Goal: Task Accomplishment & Management: Complete application form

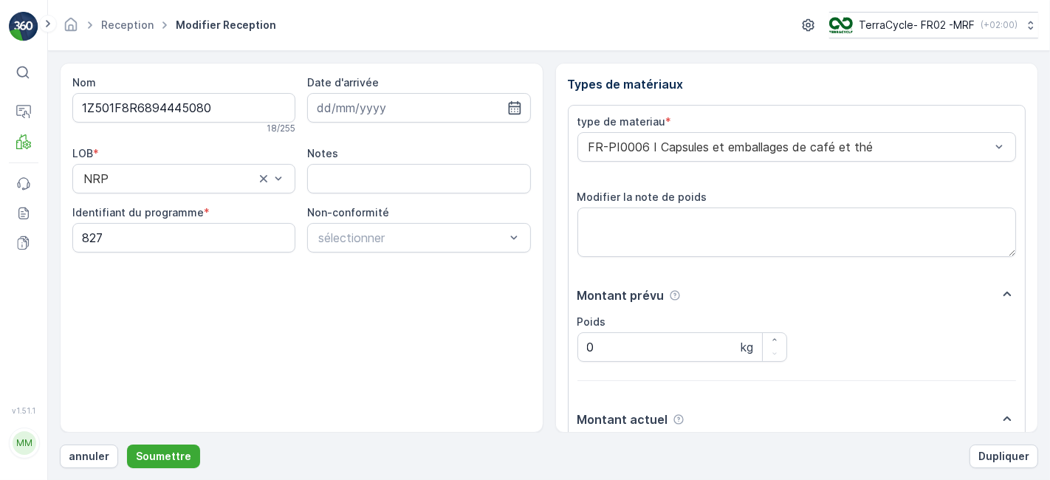
click at [127, 444] on button "Soumettre" at bounding box center [163, 456] width 73 height 24
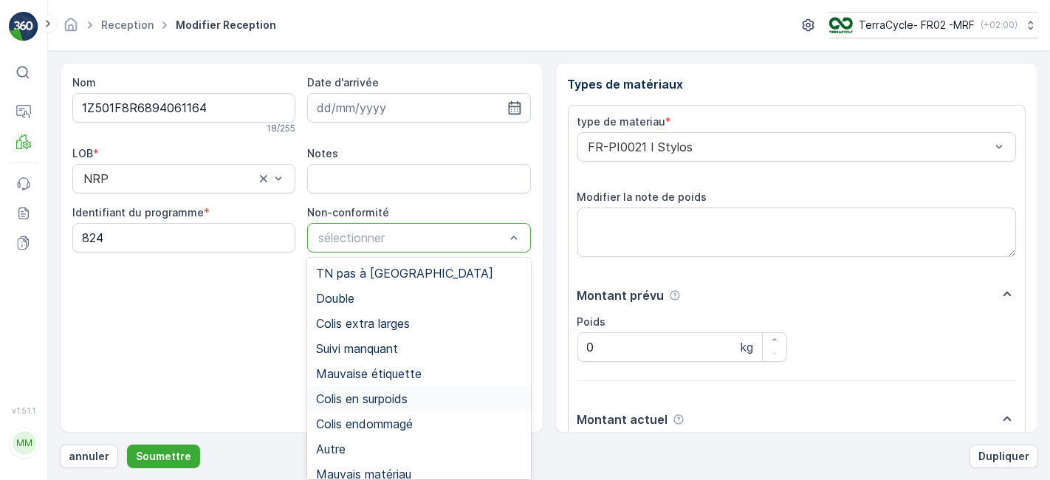
click at [396, 393] on span "Colis en surpoids" at bounding box center [362, 398] width 92 height 13
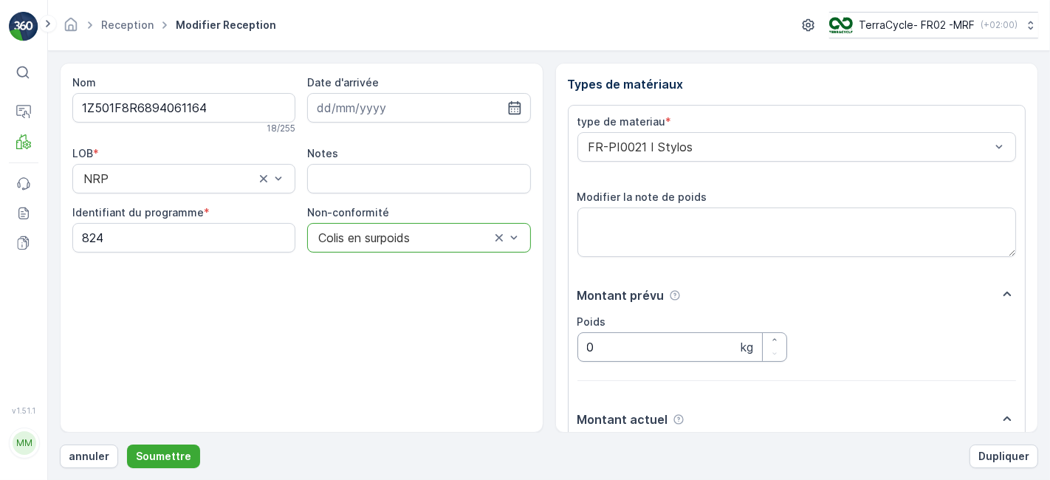
click at [619, 342] on input "0" at bounding box center [682, 347] width 210 height 30
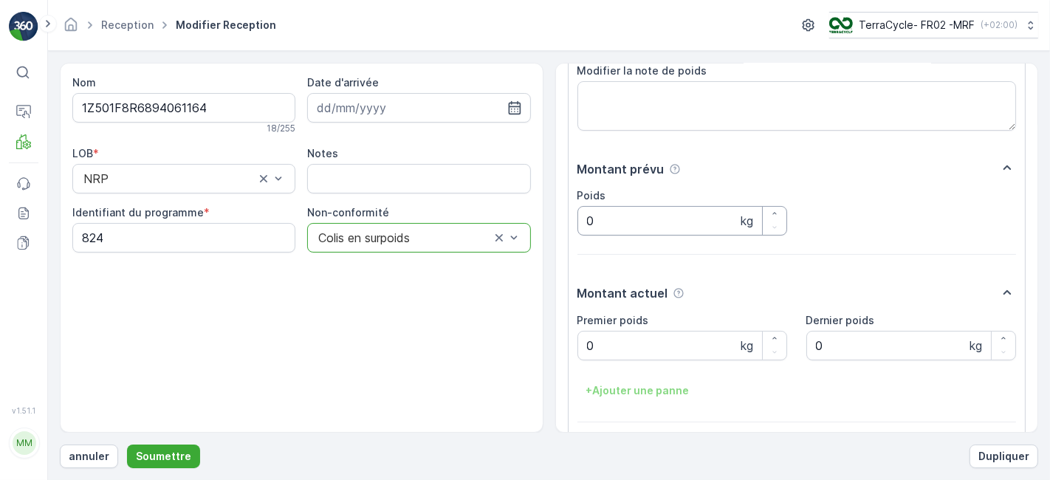
scroll to position [142, 0]
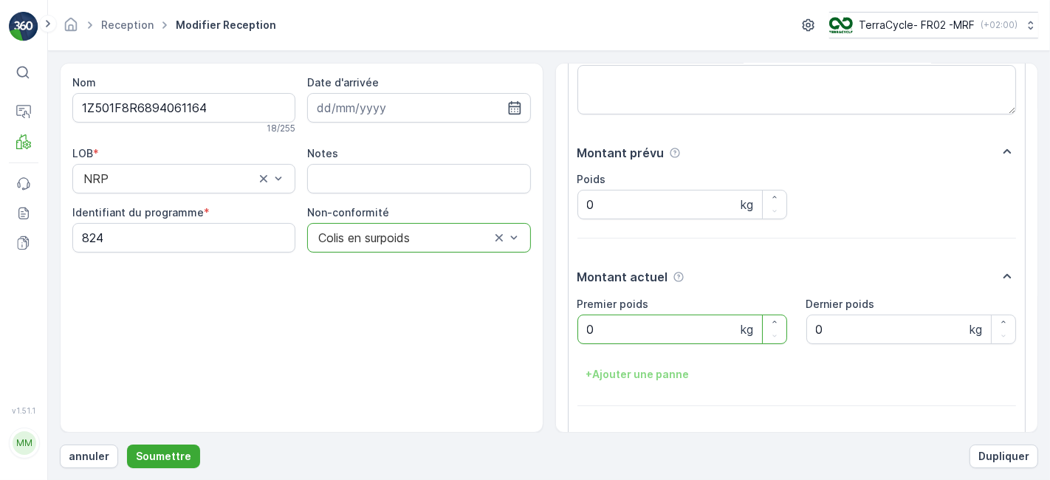
click at [617, 331] on poids "0" at bounding box center [682, 329] width 210 height 30
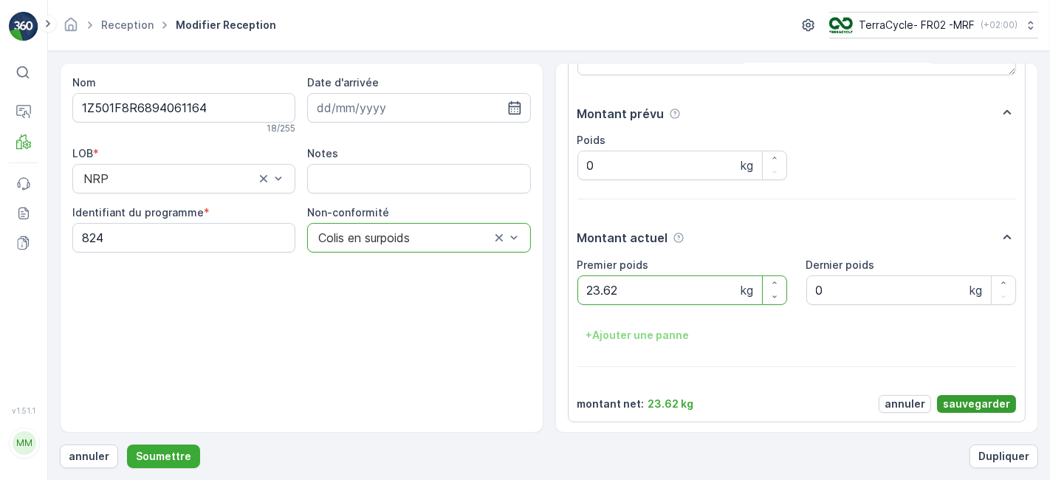
type poids "23.62"
click at [979, 399] on p "sauvegarder" at bounding box center [976, 403] width 67 height 15
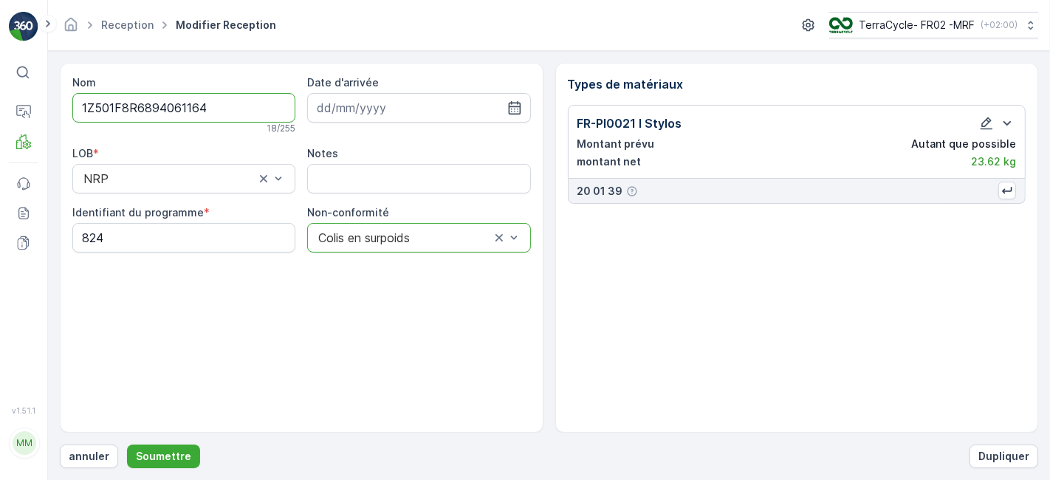
scroll to position [0, 0]
click at [145, 452] on p "Soumettre" at bounding box center [163, 456] width 55 height 15
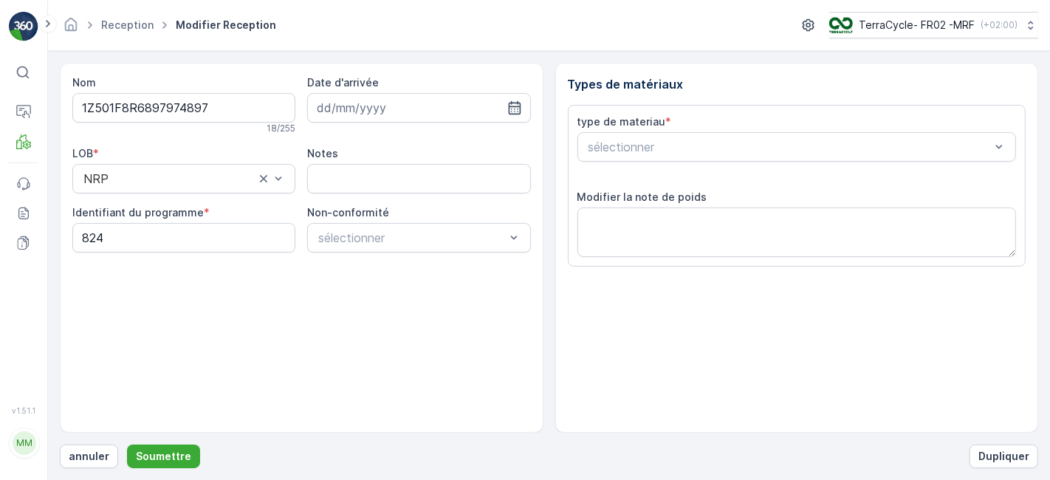
scroll to position [182, 0]
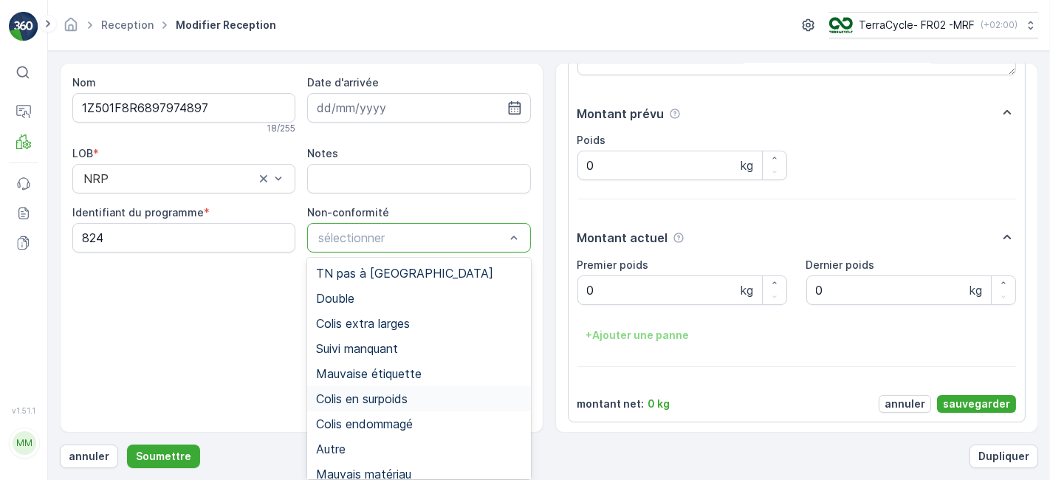
click at [323, 402] on span "Colis en surpoids" at bounding box center [362, 398] width 92 height 13
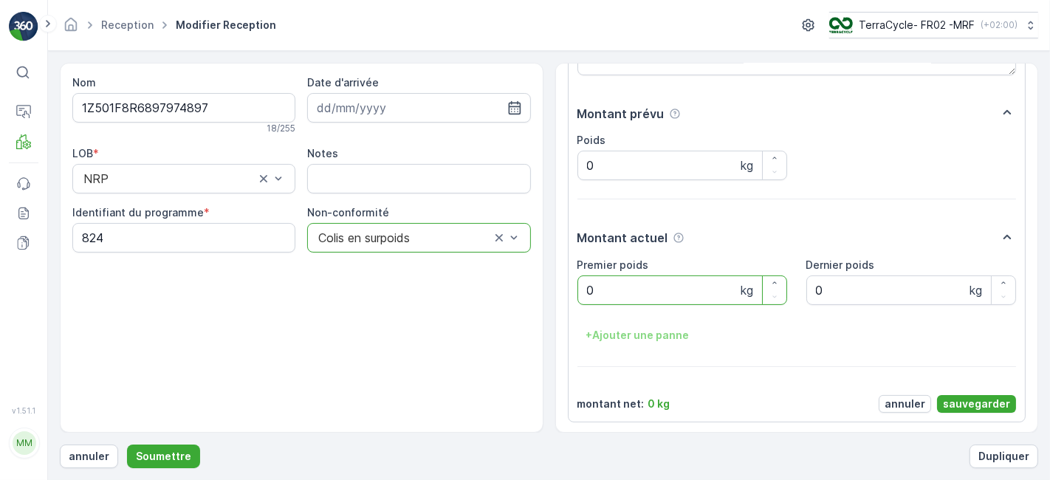
click at [651, 288] on poids "0" at bounding box center [682, 290] width 210 height 30
type poids "22.12"
click at [955, 400] on p "sauvegarder" at bounding box center [976, 403] width 67 height 15
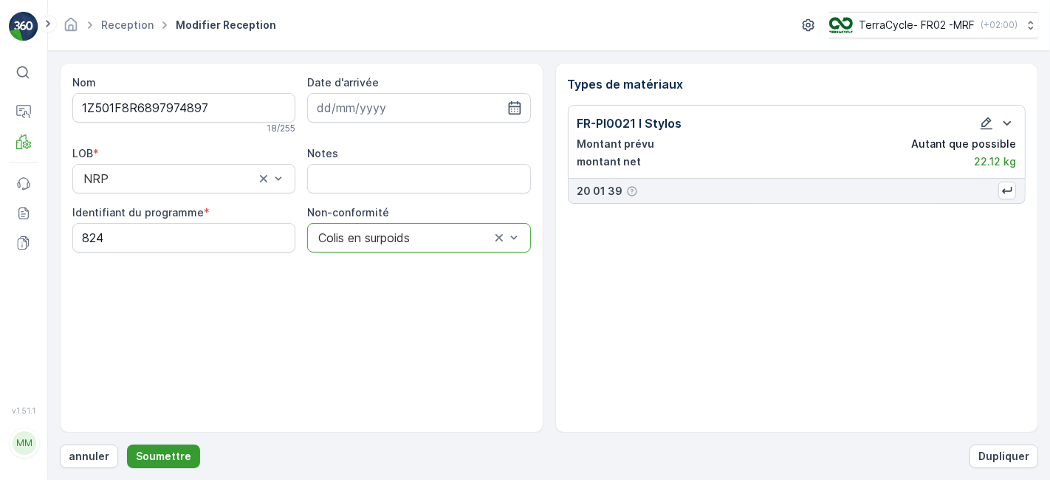
click at [158, 459] on p "Soumettre" at bounding box center [163, 456] width 55 height 15
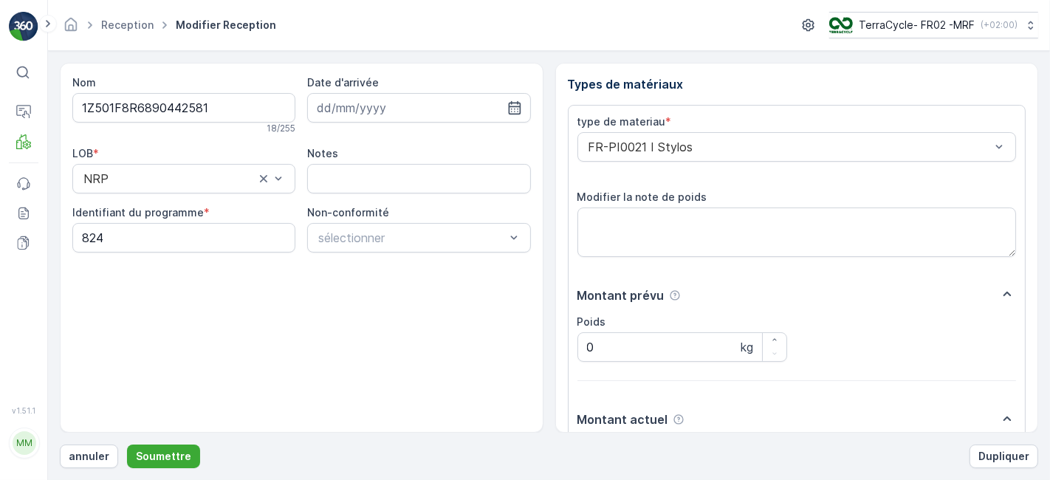
click at [127, 444] on button "Soumettre" at bounding box center [163, 456] width 73 height 24
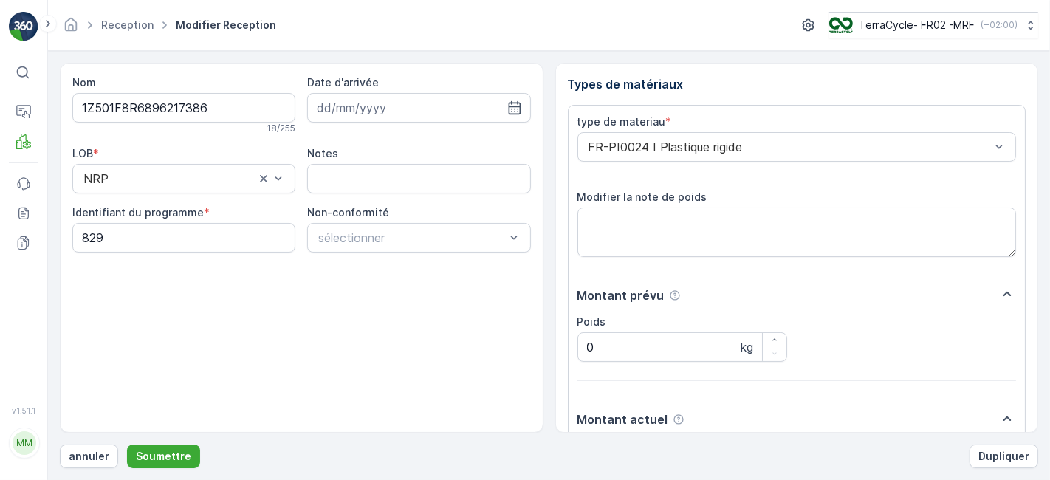
click at [127, 444] on button "Soumettre" at bounding box center [163, 456] width 73 height 24
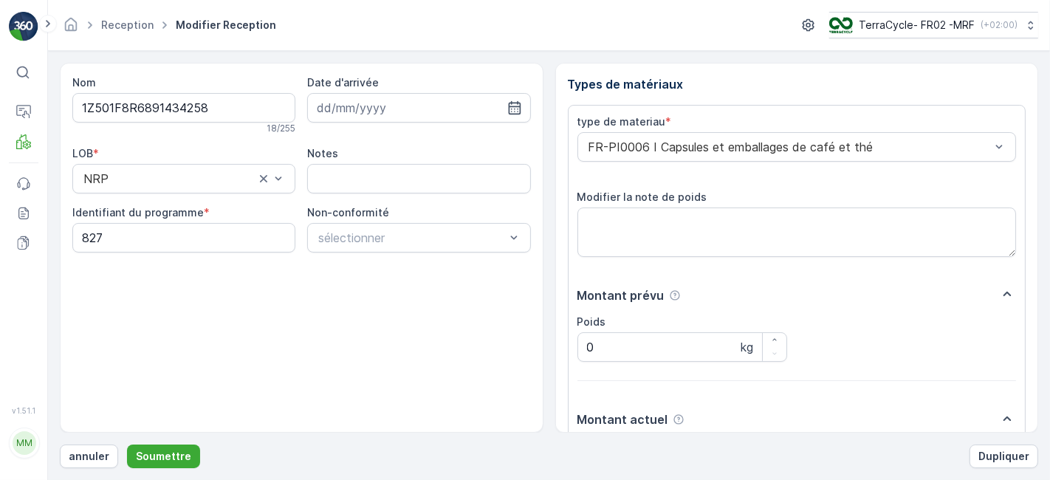
click at [127, 444] on button "Soumettre" at bounding box center [163, 456] width 73 height 24
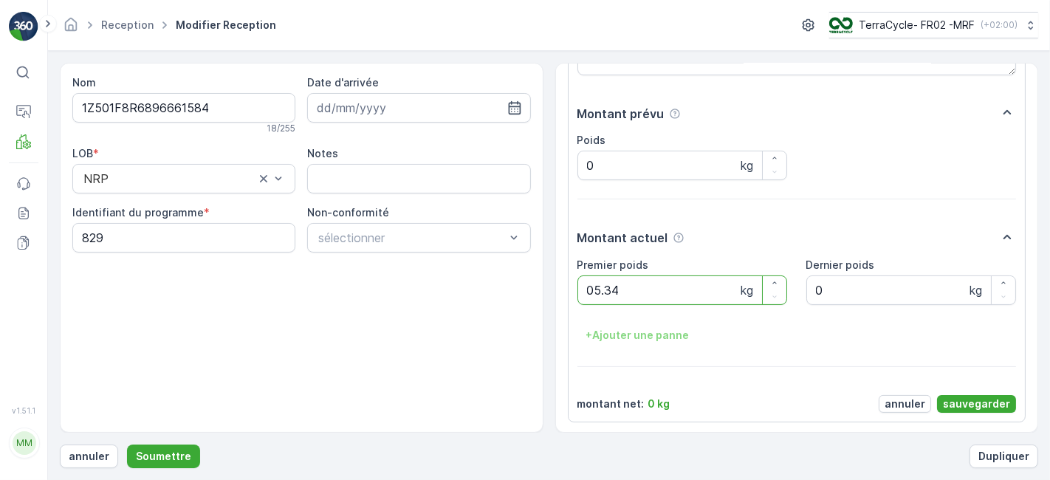
click at [127, 444] on button "Soumettre" at bounding box center [163, 456] width 73 height 24
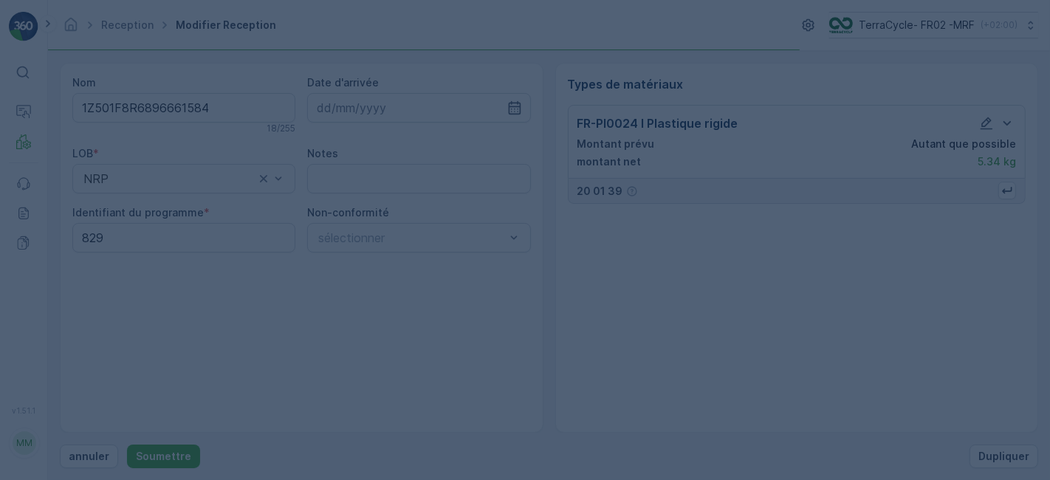
scroll to position [0, 0]
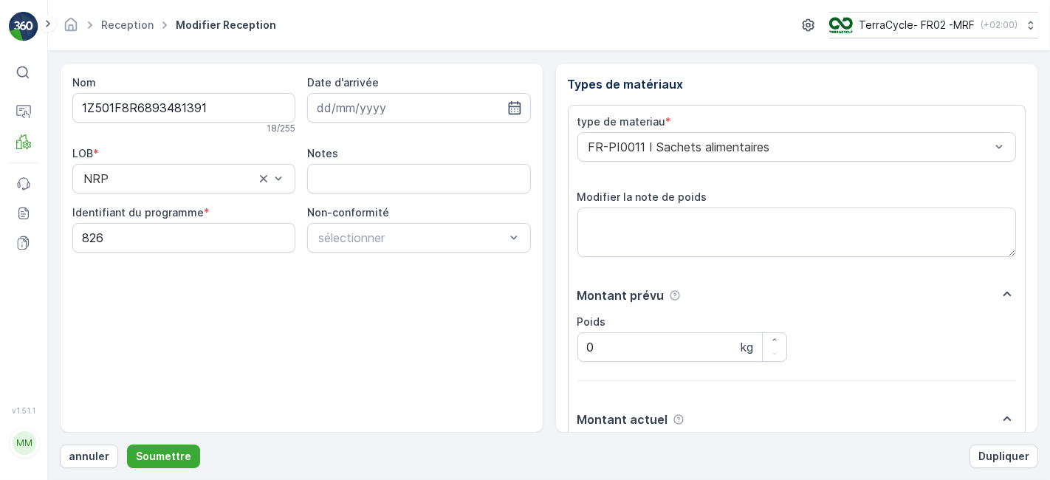
click at [127, 444] on button "Soumettre" at bounding box center [163, 456] width 73 height 24
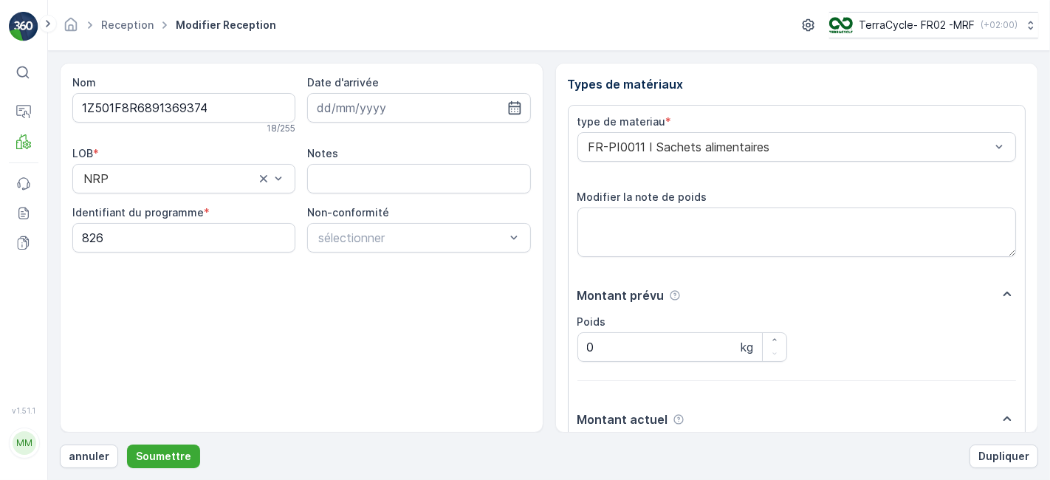
click at [127, 444] on button "Soumettre" at bounding box center [163, 456] width 73 height 24
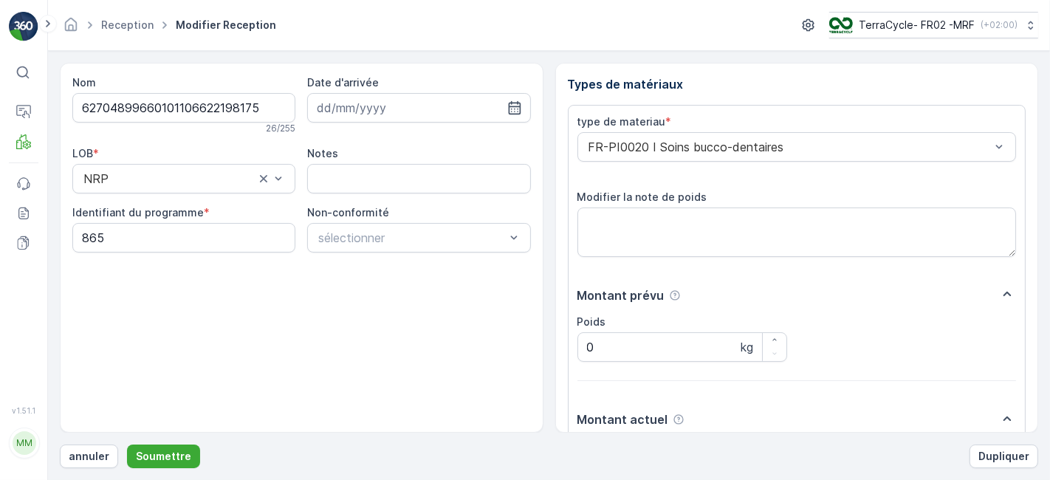
click at [127, 444] on button "Soumettre" at bounding box center [163, 456] width 73 height 24
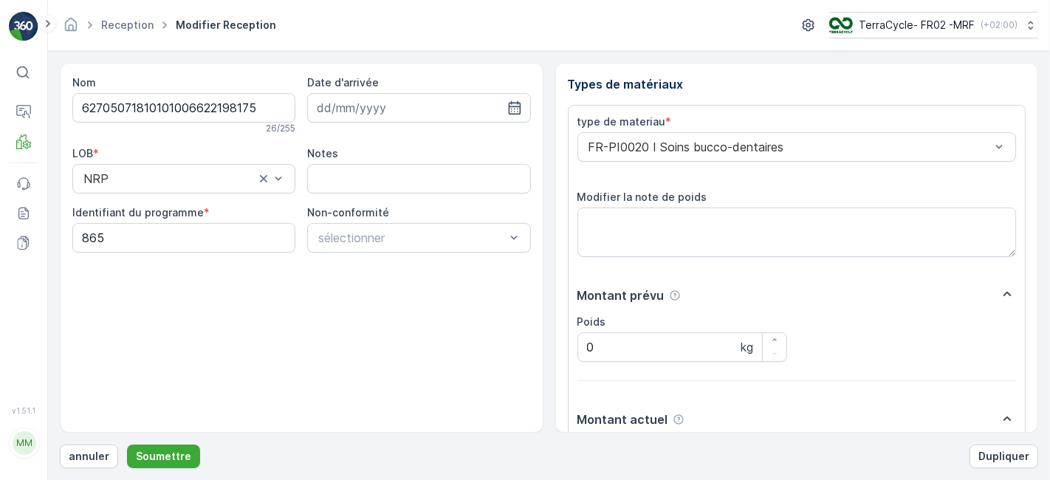
click at [127, 444] on button "Soumettre" at bounding box center [163, 456] width 73 height 24
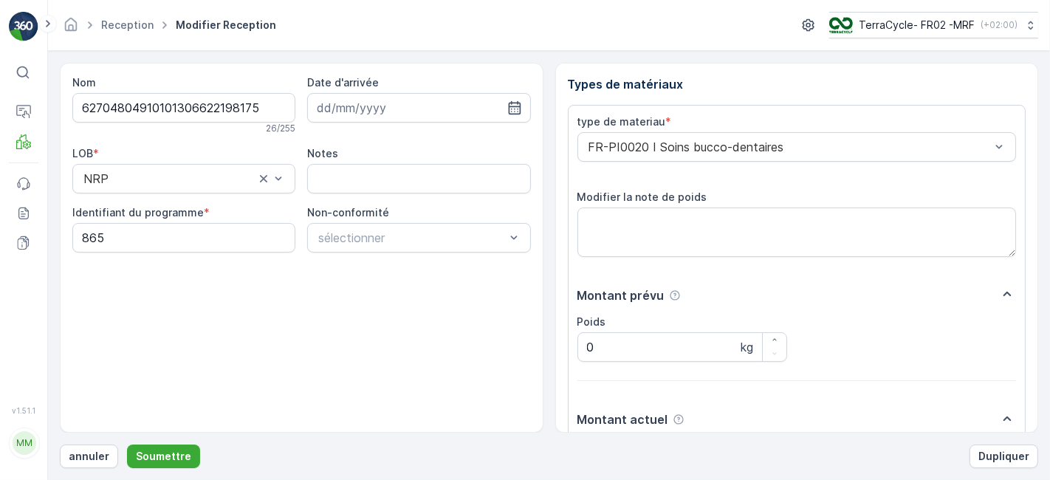
click at [127, 444] on button "Soumettre" at bounding box center [163, 456] width 73 height 24
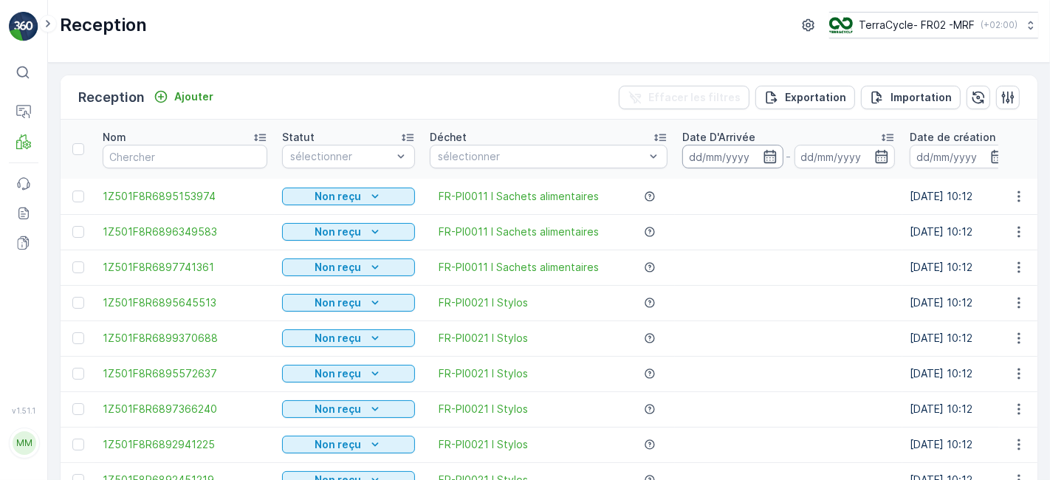
click at [704, 152] on input at bounding box center [732, 157] width 101 height 24
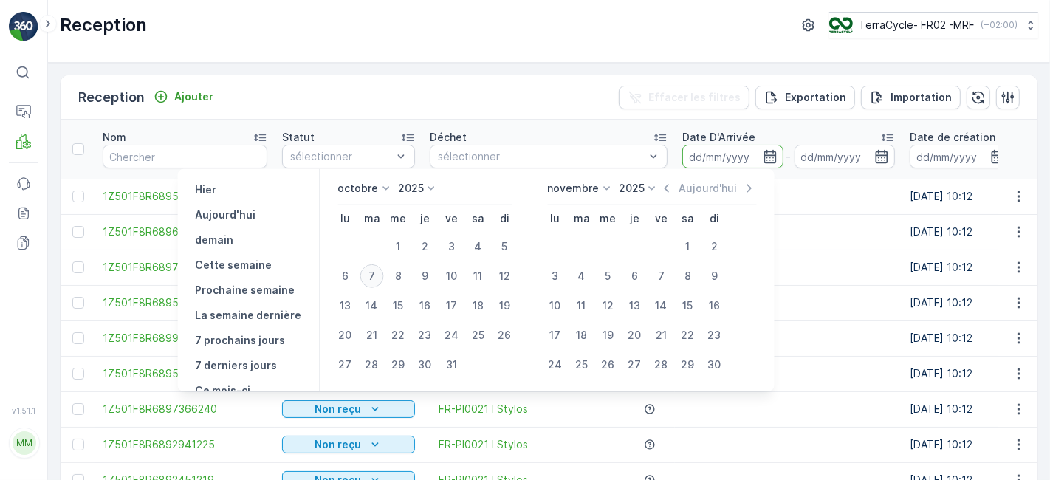
click at [373, 279] on div "7" at bounding box center [371, 276] width 24 height 24
type input "[DATE]"
click at [373, 279] on div "7" at bounding box center [371, 276] width 24 height 24
type input "[DATE]"
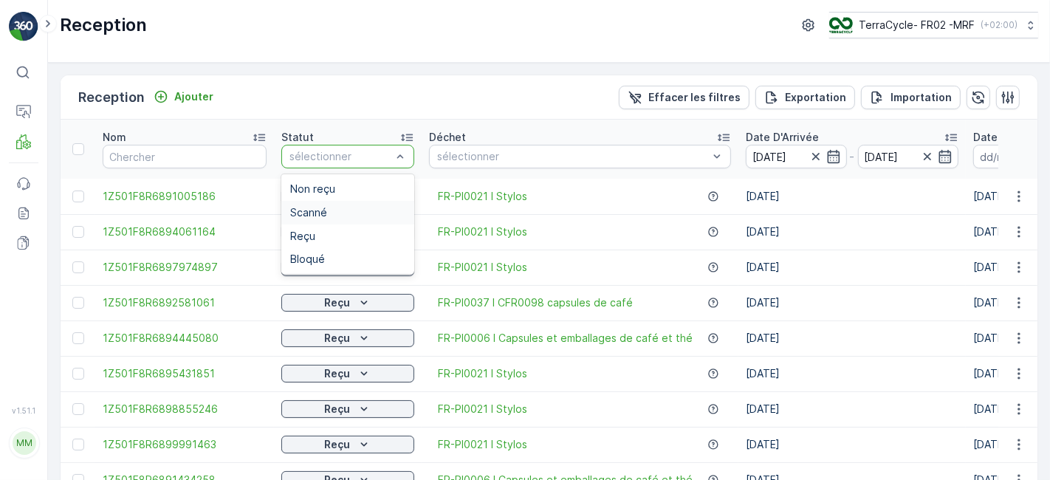
click at [350, 216] on div "Scanné" at bounding box center [347, 213] width 115 height 12
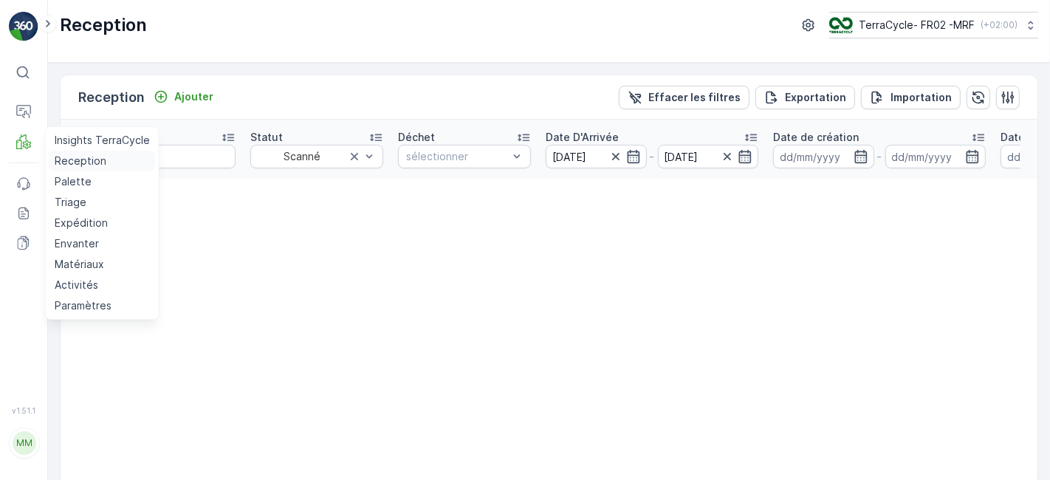
click at [77, 166] on p "Reception" at bounding box center [81, 161] width 52 height 15
